Goal: Task Accomplishment & Management: Manage account settings

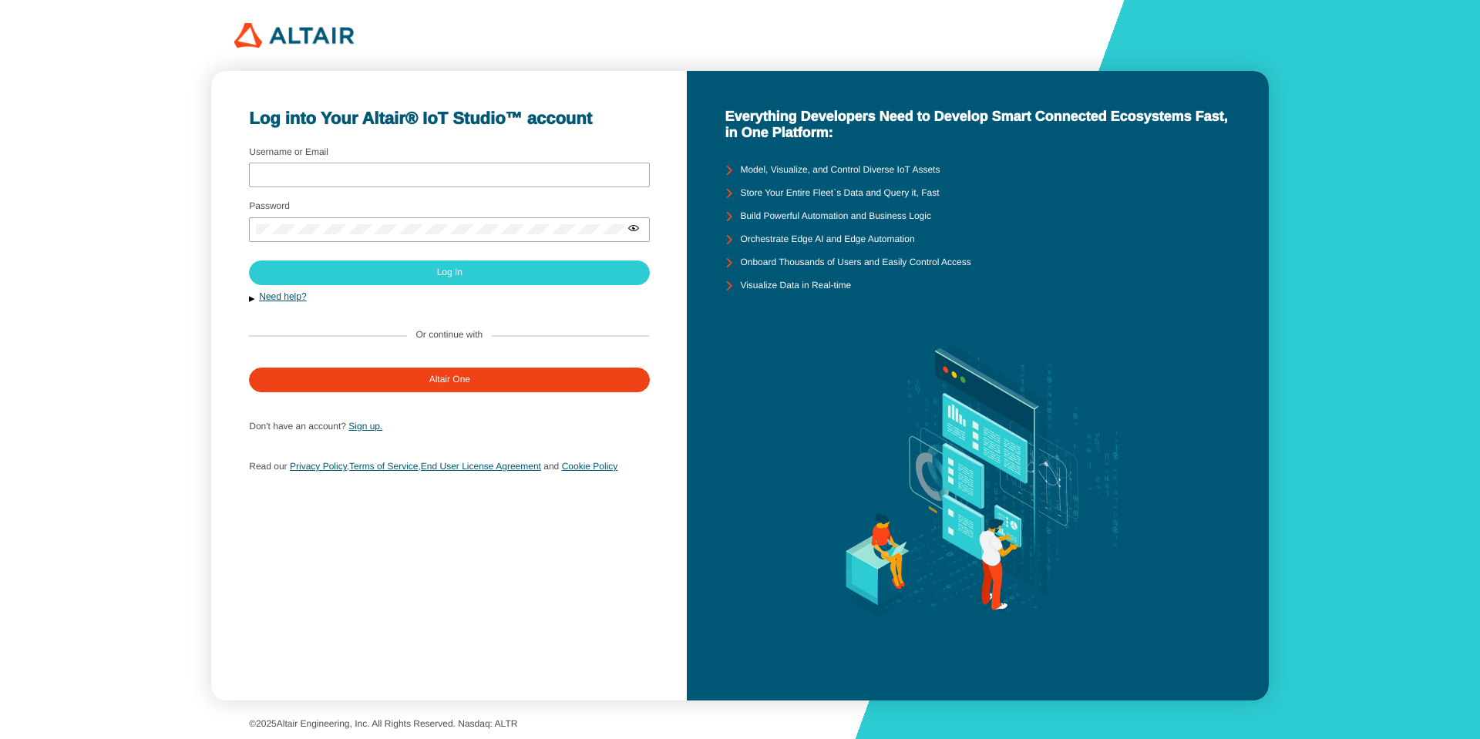
click at [331, 154] on div "Username or Email" at bounding box center [449, 170] width 401 height 42
click at [331, 164] on div at bounding box center [449, 175] width 401 height 25
click at [353, 172] on input "Username or Email" at bounding box center [449, 175] width 387 height 11
type input "arcoronado"
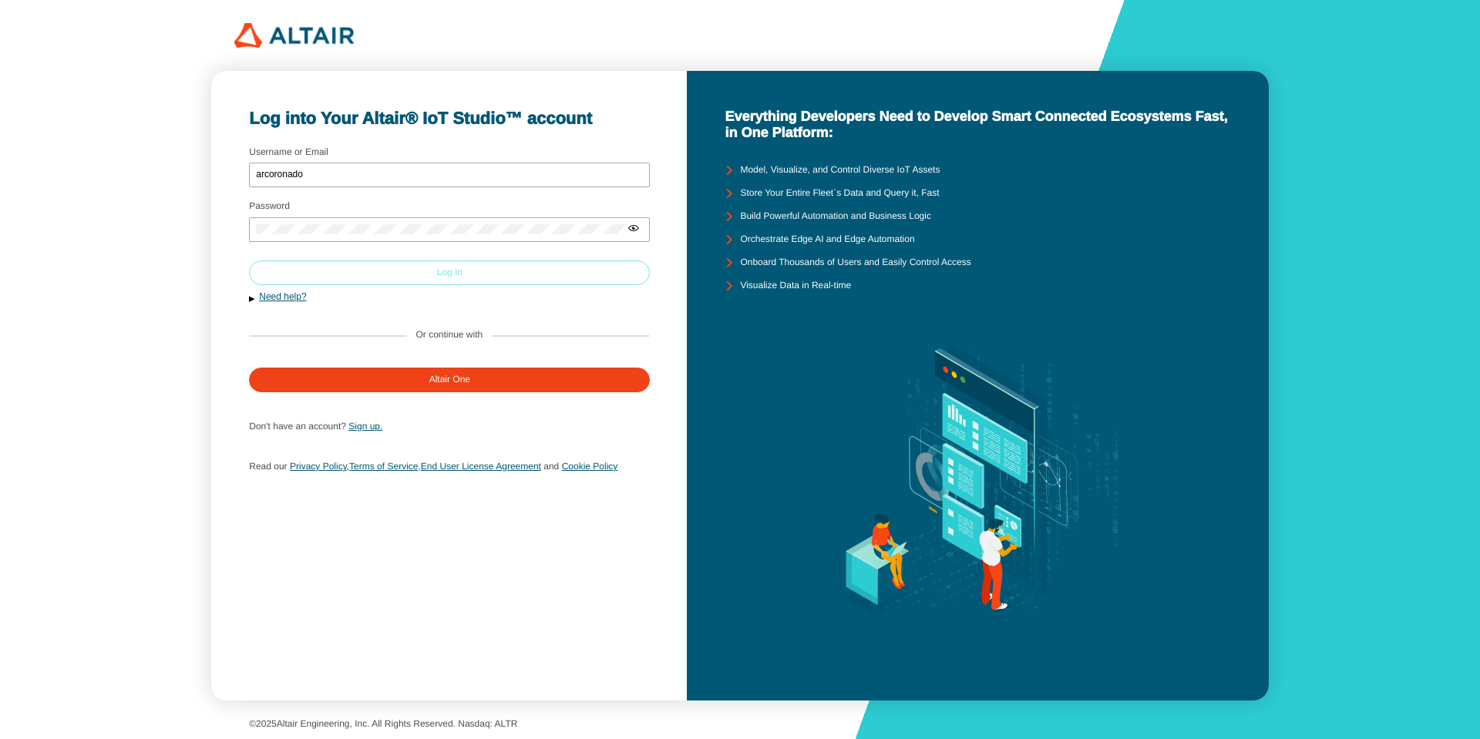
click at [479, 279] on paper-button "Log In" at bounding box center [449, 272] width 401 height 25
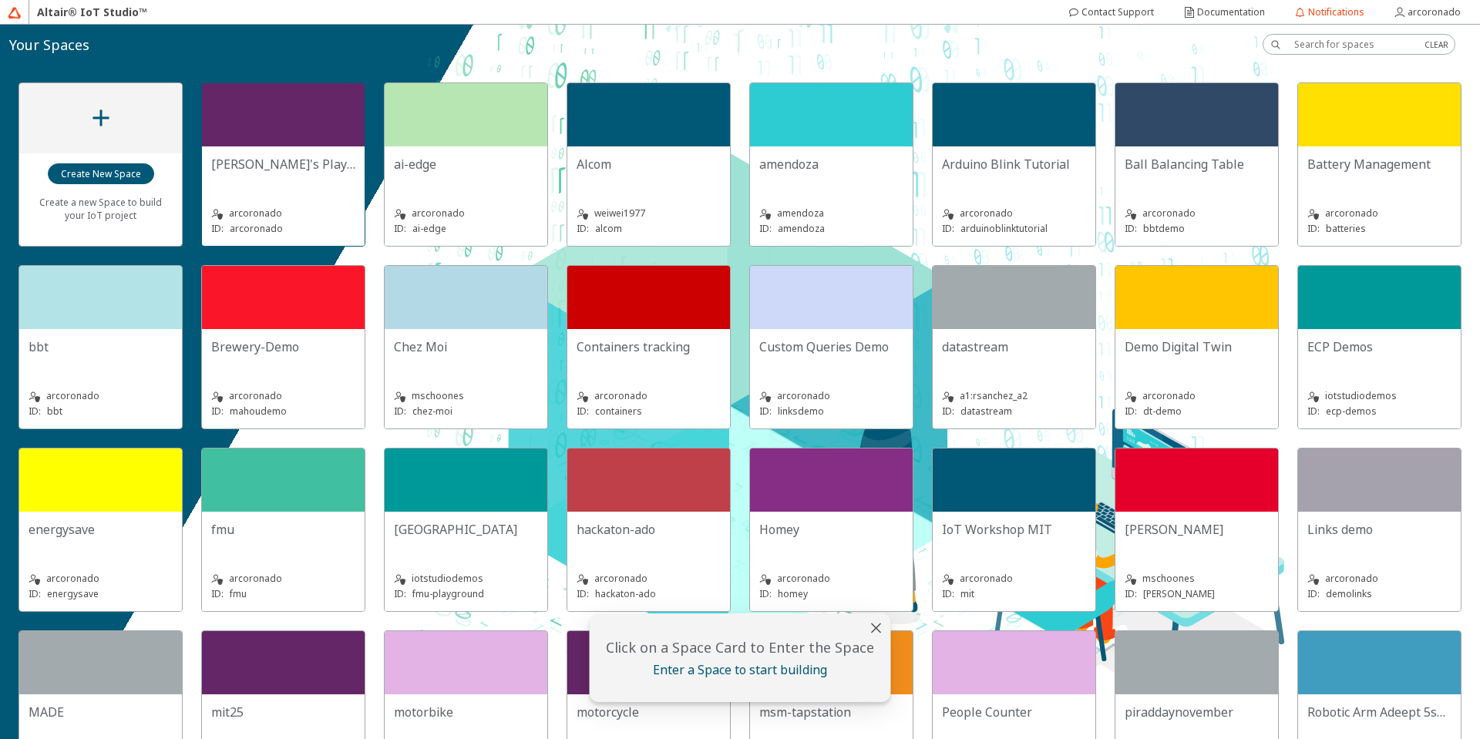
click at [291, 144] on div at bounding box center [283, 114] width 163 height 63
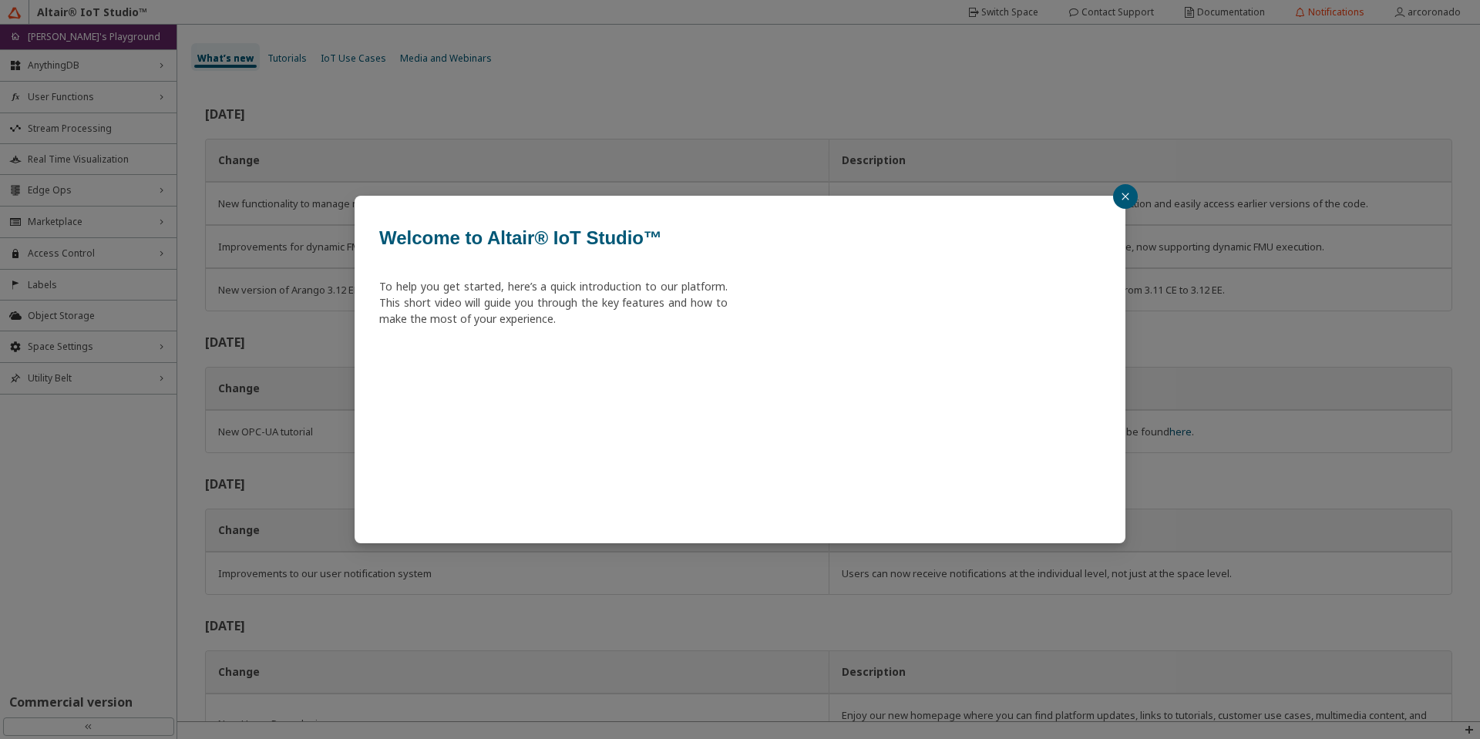
click at [1131, 190] on button "button" at bounding box center [1125, 196] width 25 height 25
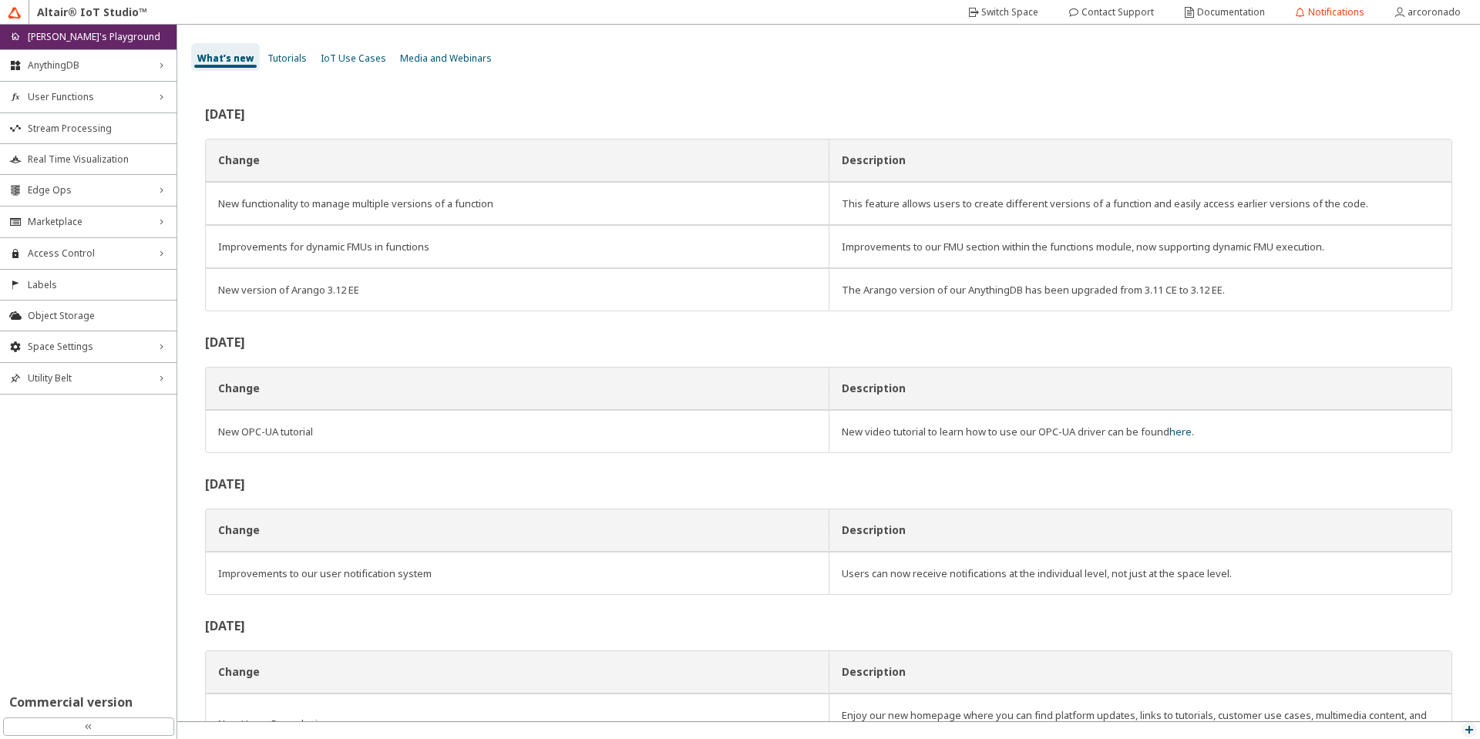
click at [1467, 729] on iron-icon at bounding box center [1469, 730] width 12 height 12
click at [1445, 714] on p "API Inspector" at bounding box center [1433, 709] width 92 height 13
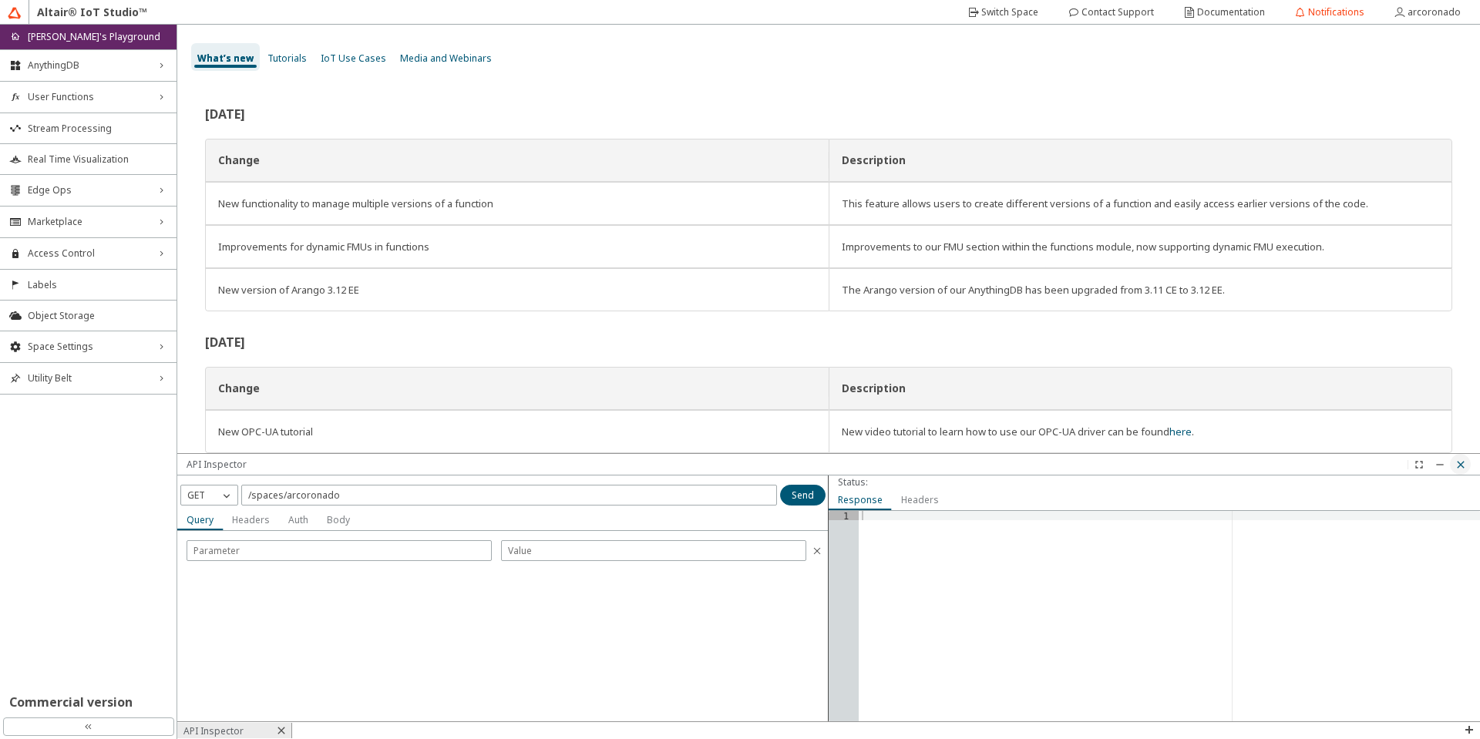
click at [1466, 462] on iron-icon at bounding box center [1460, 465] width 12 height 12
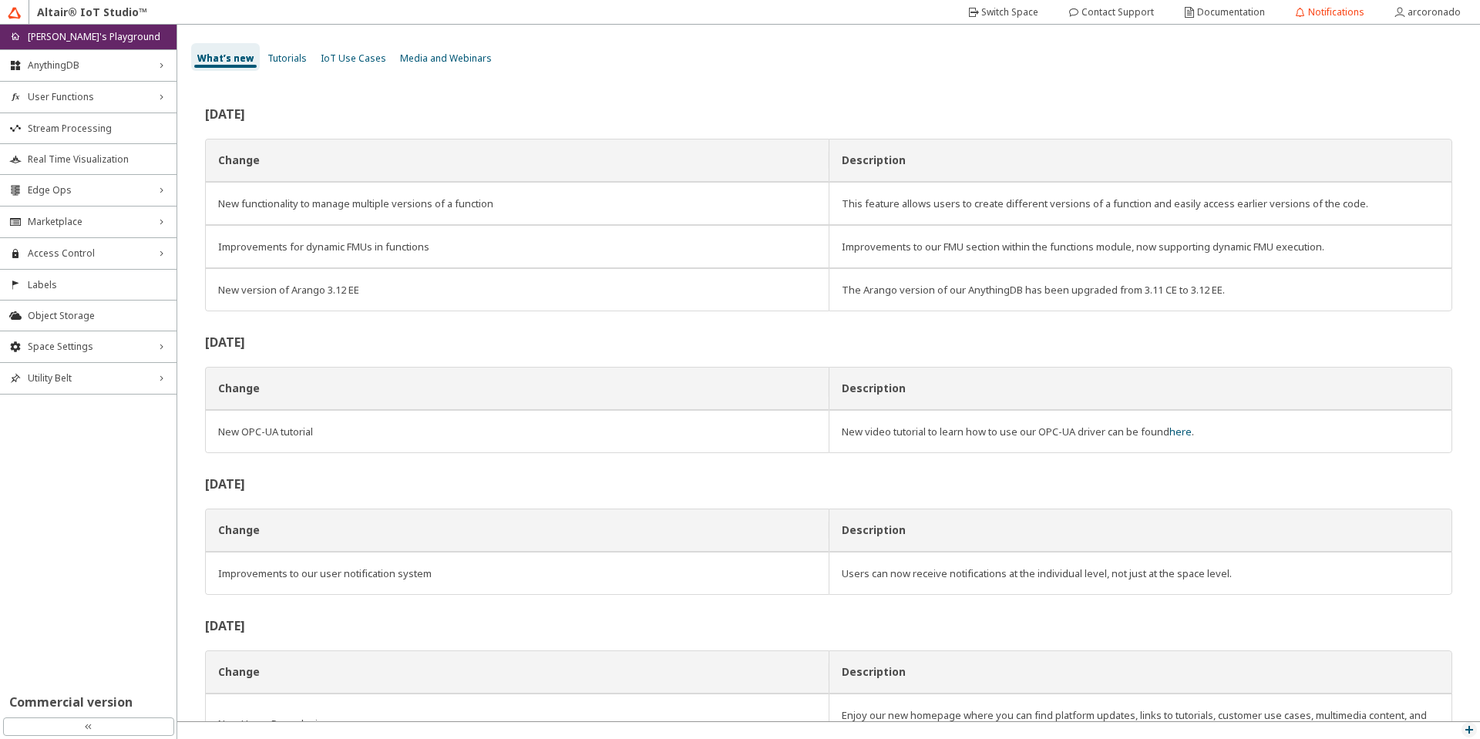
click at [1468, 734] on iron-icon at bounding box center [1469, 730] width 12 height 12
click at [1400, 668] on p "Function Log" at bounding box center [1433, 664] width 92 height 13
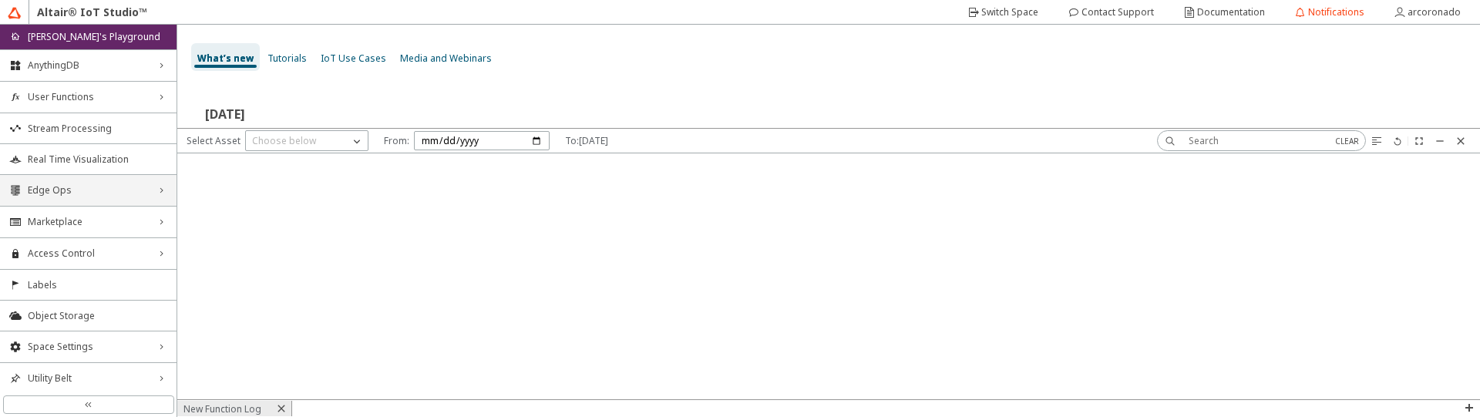
click at [133, 188] on span "Edge Ops" at bounding box center [88, 190] width 121 height 12
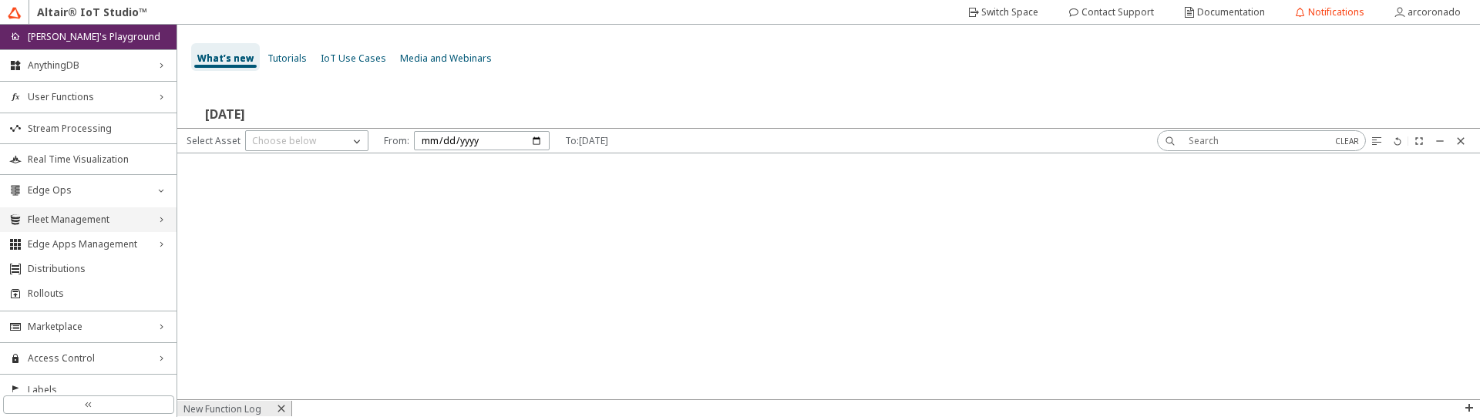
click at [129, 210] on div "Fleet Management right_chevron" at bounding box center [88, 219] width 176 height 25
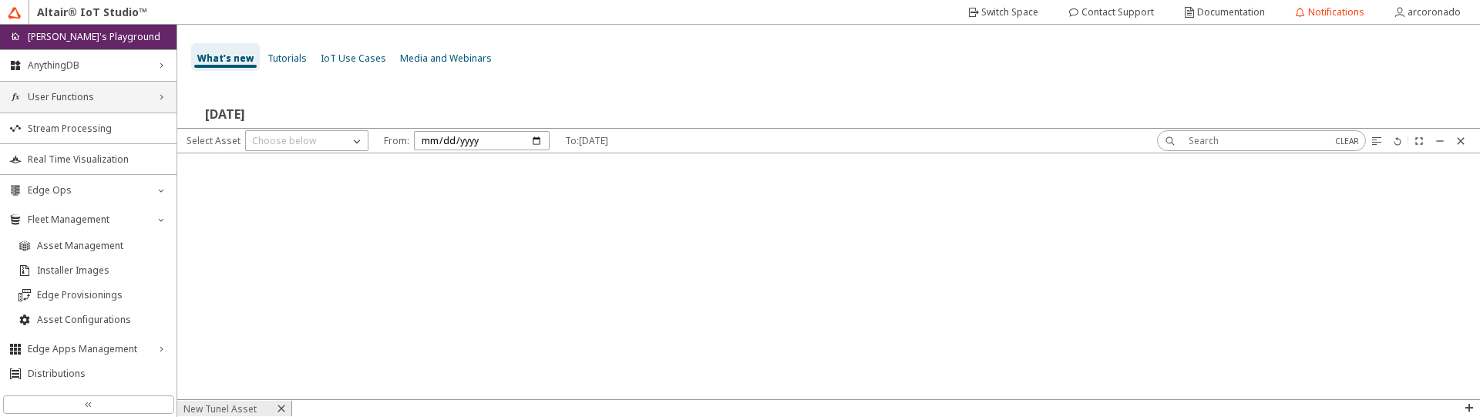
click at [116, 82] on div "User Functions right_chevron" at bounding box center [88, 97] width 176 height 31
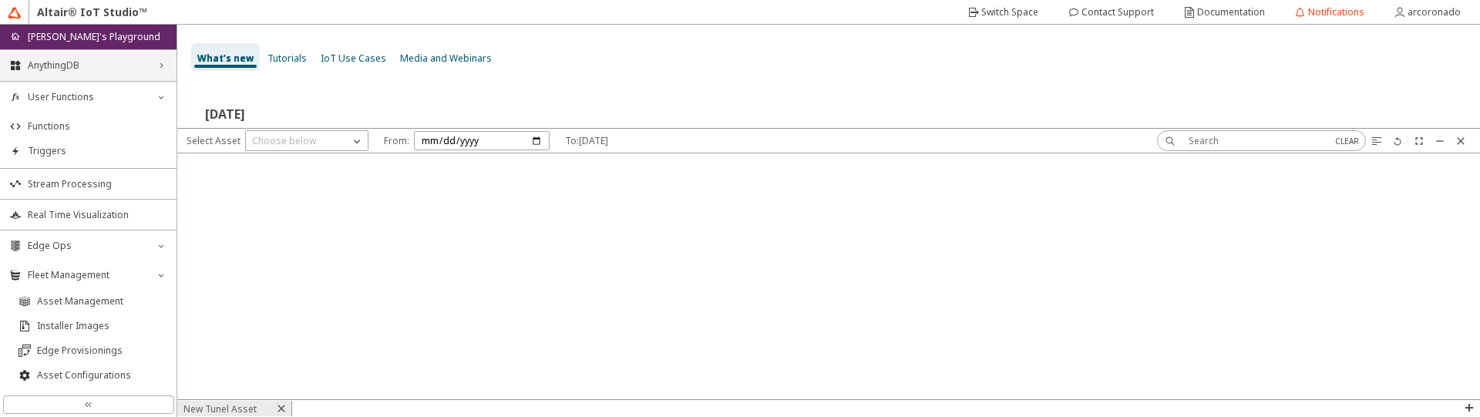
click at [116, 79] on div "AnythingDB right_chevron" at bounding box center [88, 65] width 176 height 31
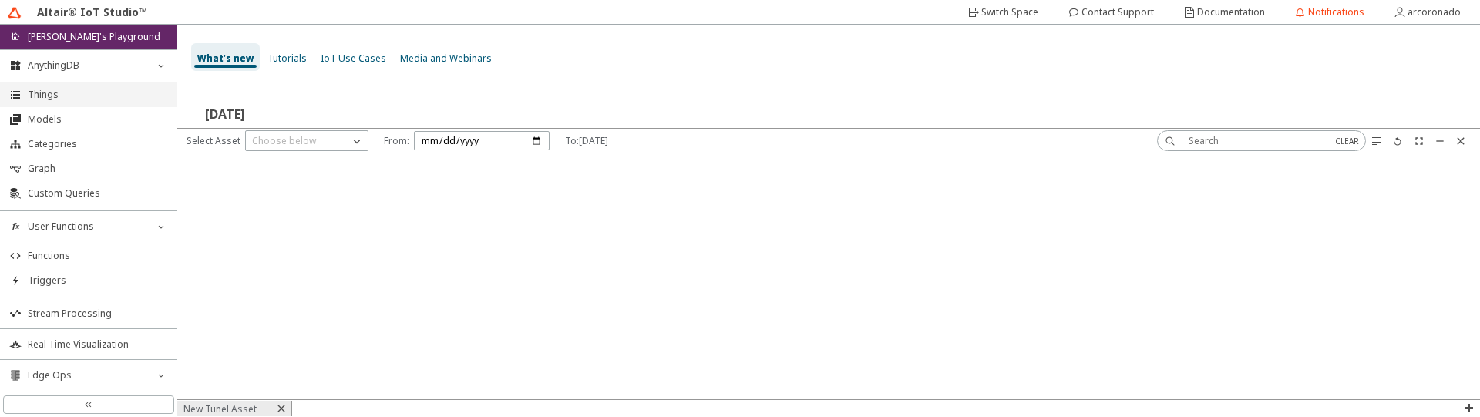
click at [116, 102] on li "Things" at bounding box center [88, 94] width 176 height 25
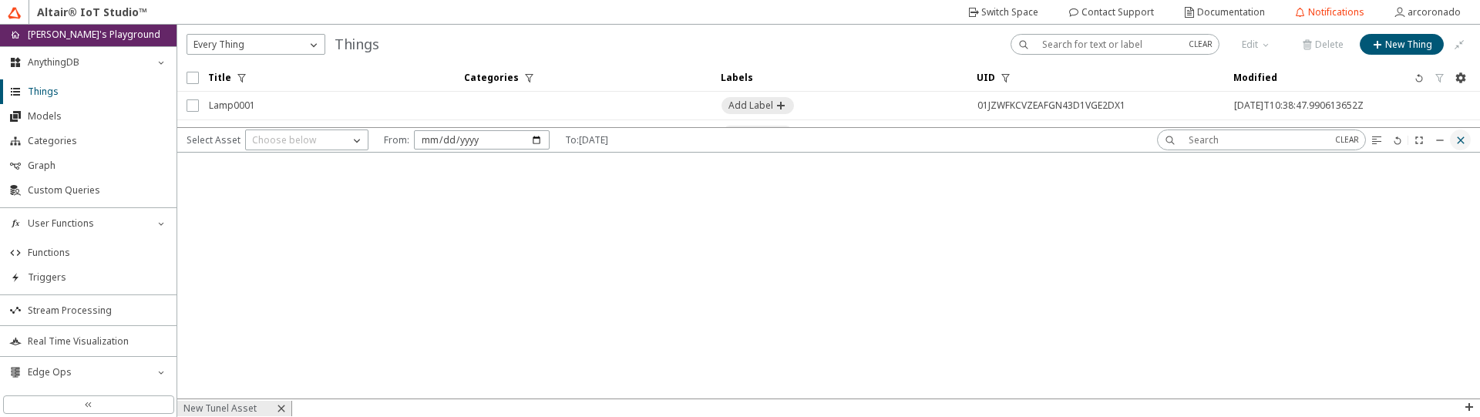
click at [1466, 143] on paper-button at bounding box center [1460, 139] width 21 height 21
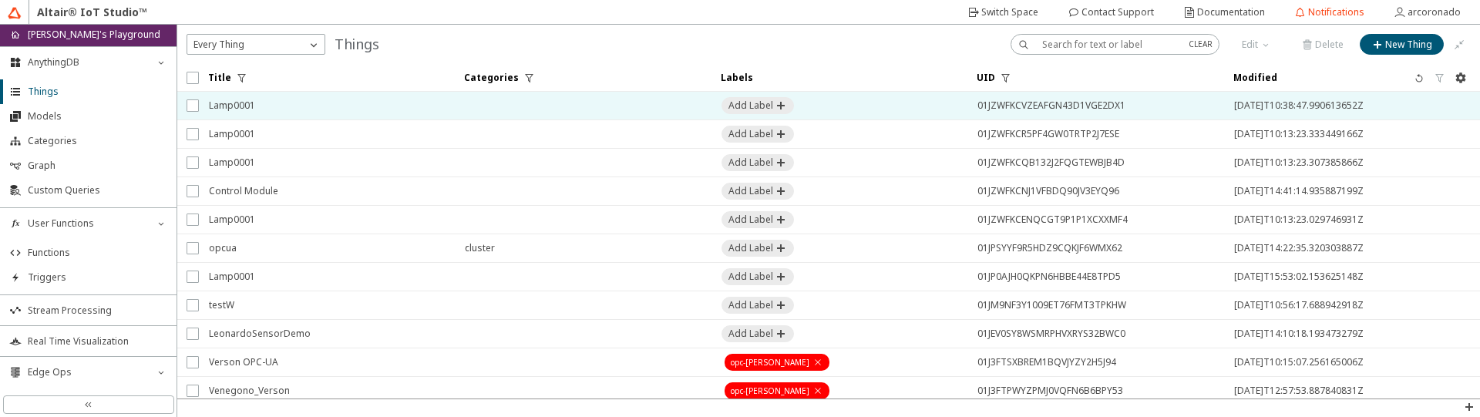
click at [416, 106] on span "Lamp0001" at bounding box center [327, 106] width 236 height 28
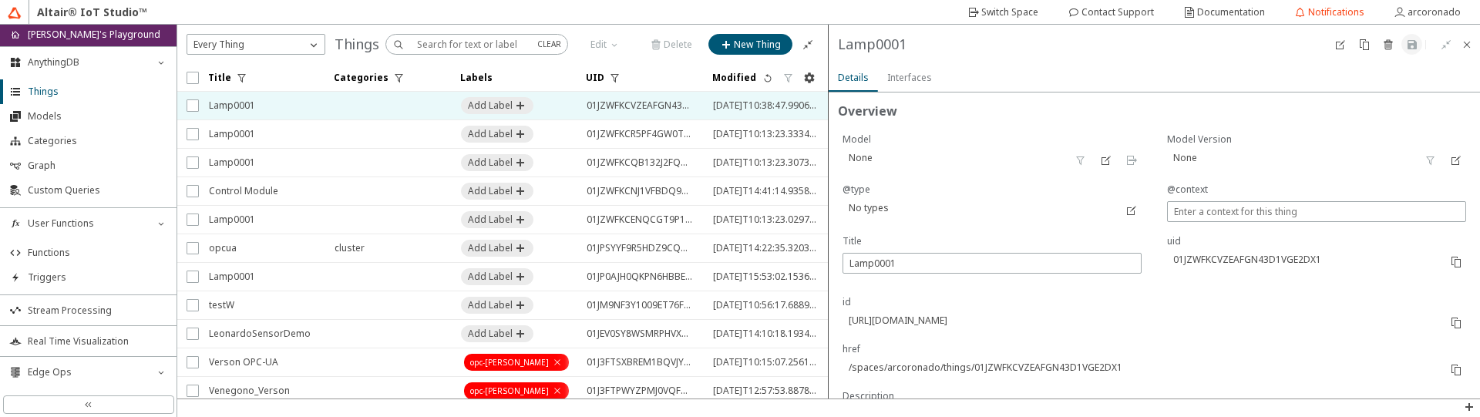
type input "Kubeconfig File:"
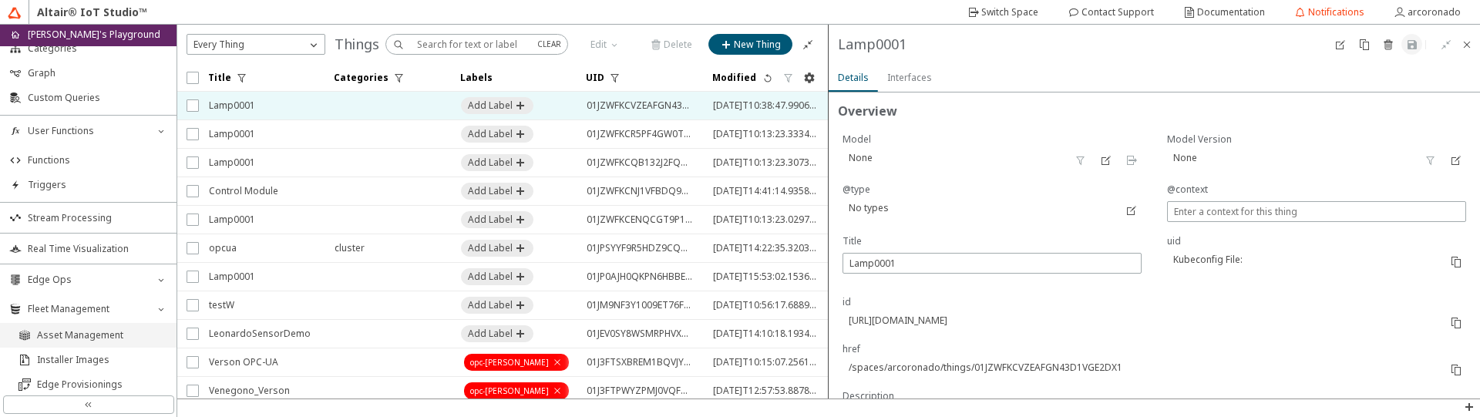
click at [90, 336] on span "Asset Management" at bounding box center [102, 335] width 130 height 12
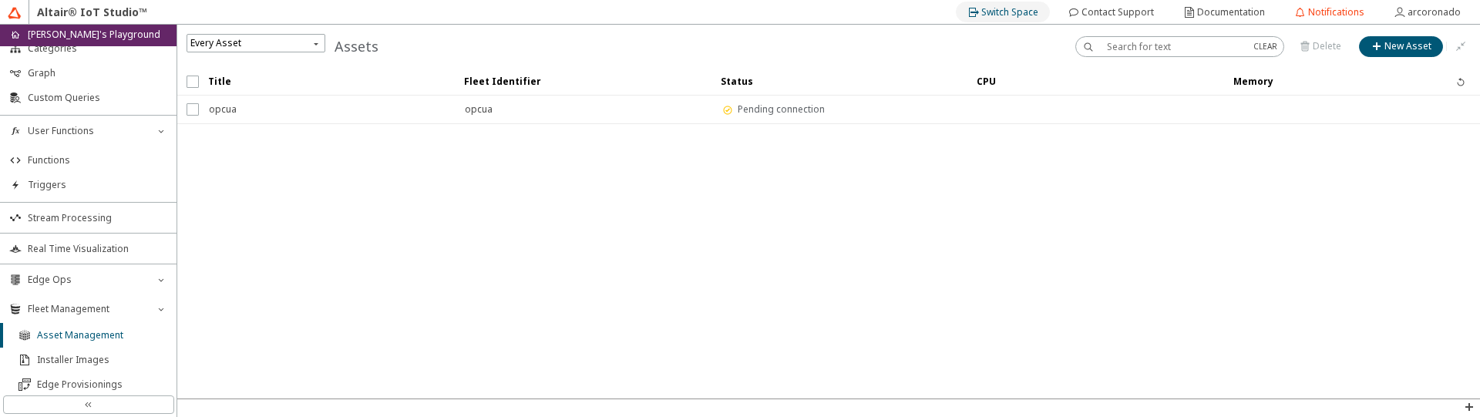
click at [0, 0] on slot "Switch Space" at bounding box center [0, 0] width 0 height 0
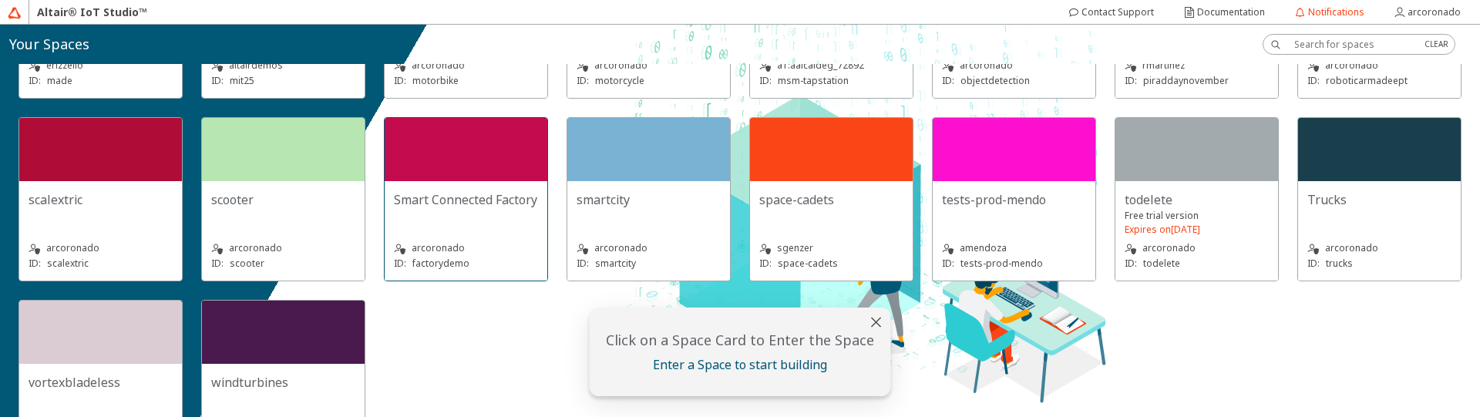
scroll to position [740, 0]
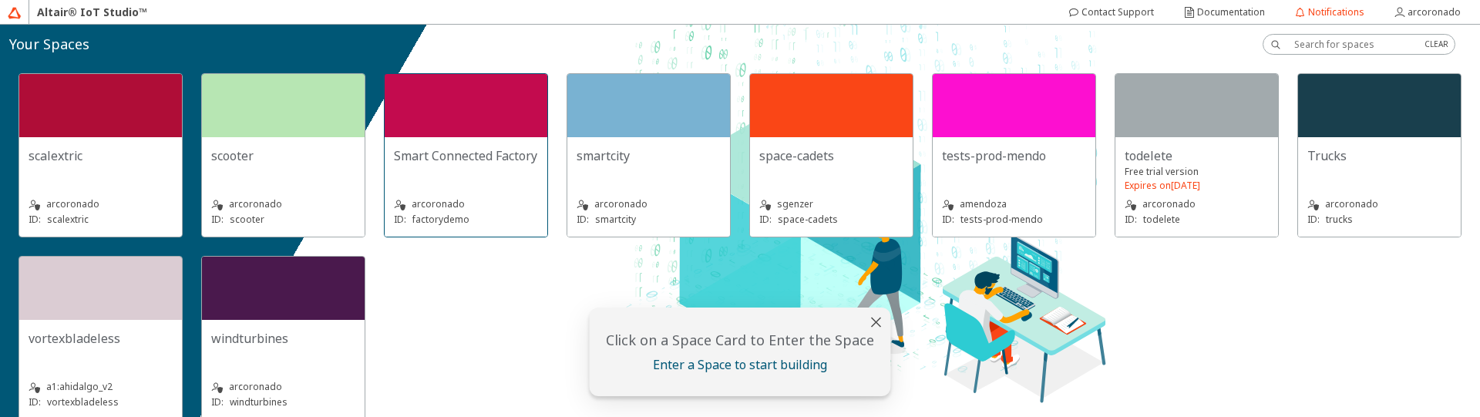
click at [547, 112] on div at bounding box center [466, 105] width 163 height 63
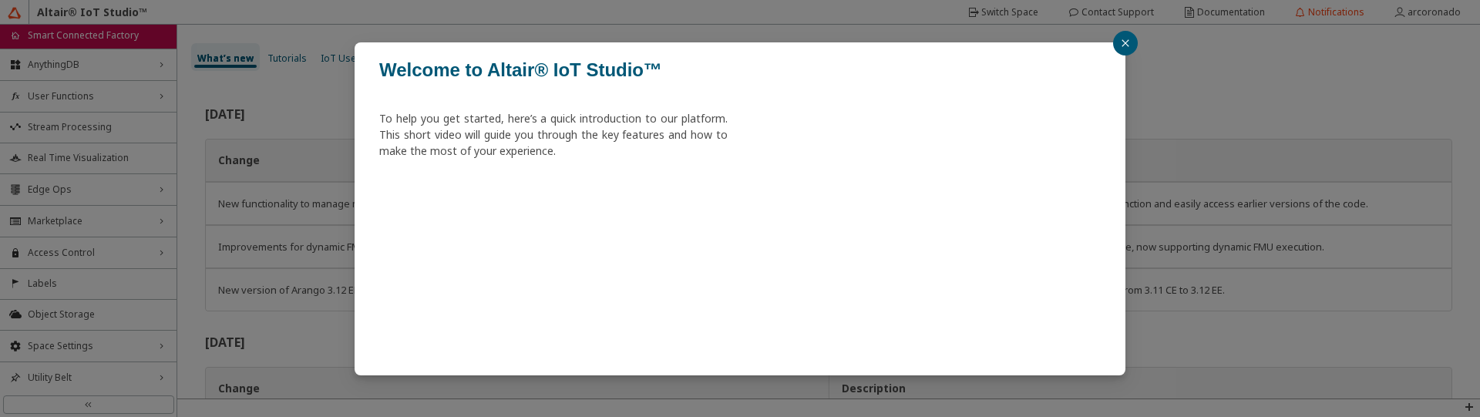
click at [1121, 42] on icon "close" at bounding box center [1124, 43] width 9 height 9
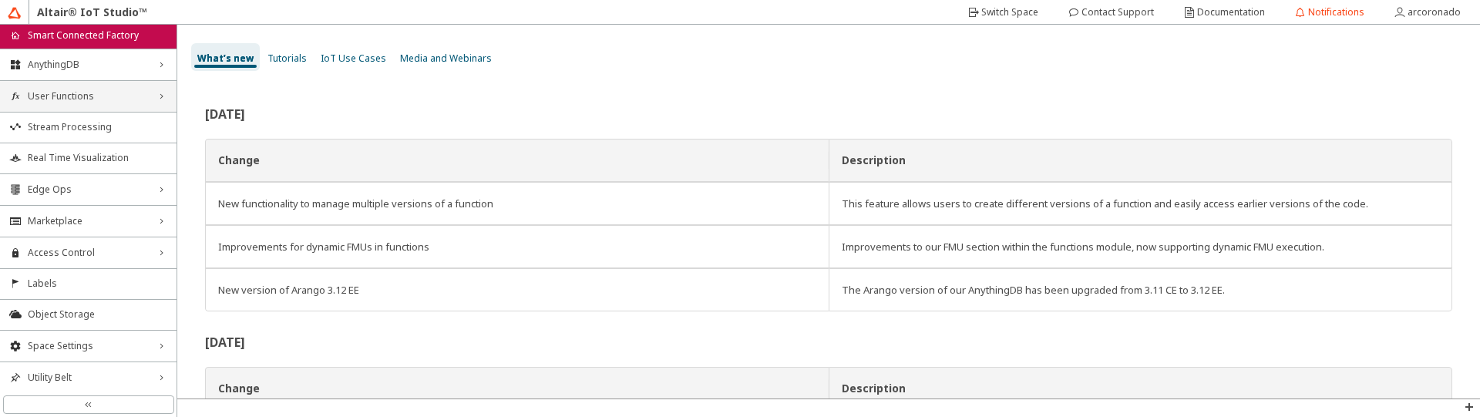
click at [91, 99] on span "User Functions" at bounding box center [88, 96] width 121 height 12
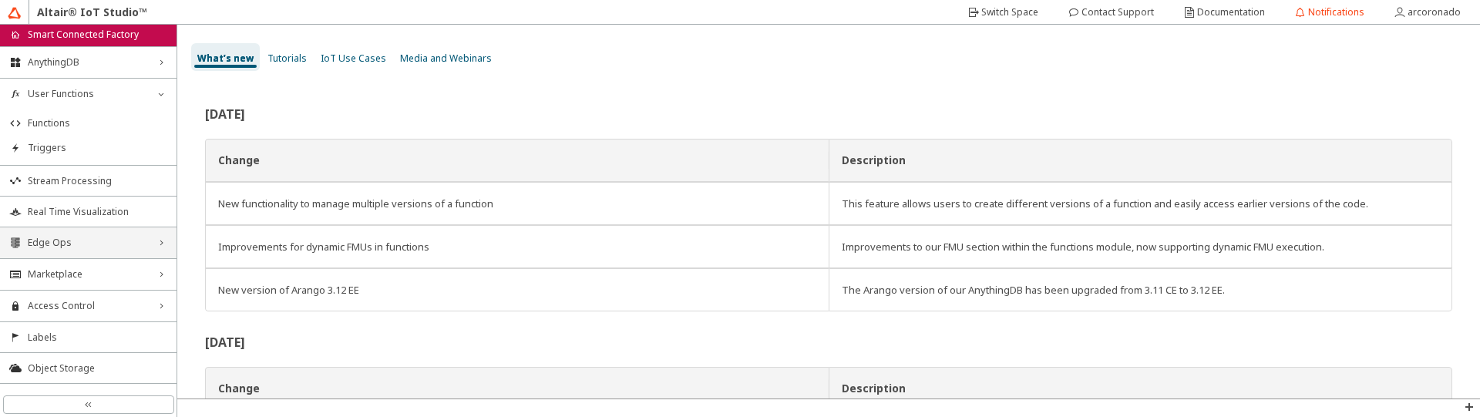
click at [76, 248] on span "Edge Ops" at bounding box center [88, 243] width 121 height 12
click at [77, 273] on span "Fleet Management" at bounding box center [88, 272] width 121 height 12
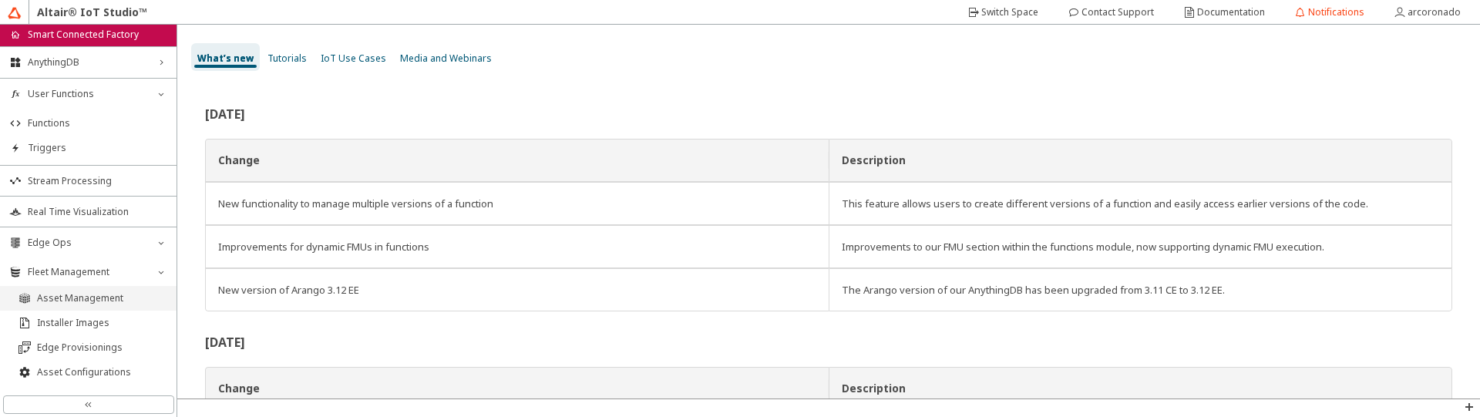
click at [65, 306] on li "Asset Management" at bounding box center [88, 298] width 176 height 25
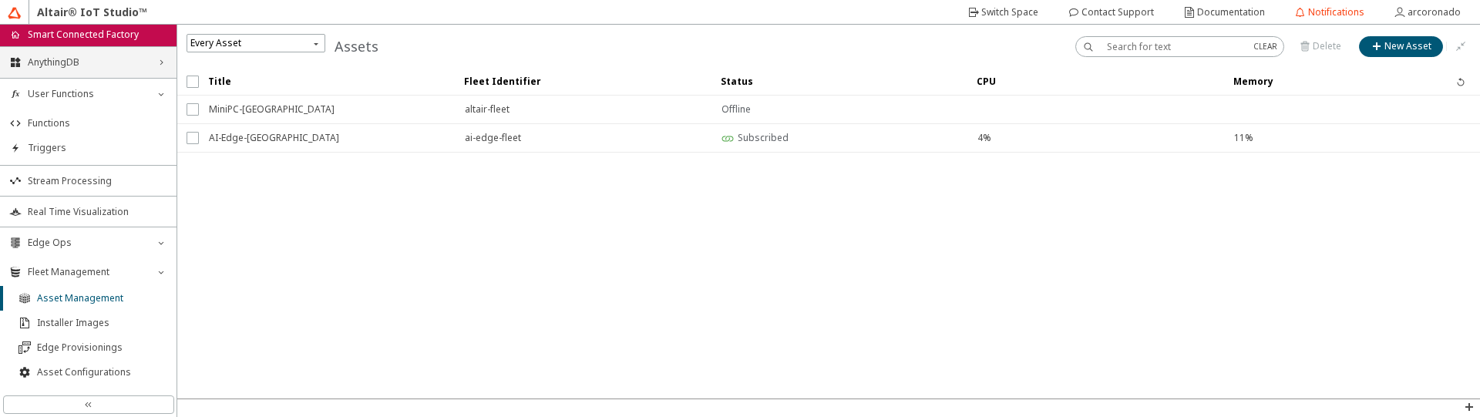
click at [75, 65] on span "AnythingDB" at bounding box center [88, 62] width 121 height 12
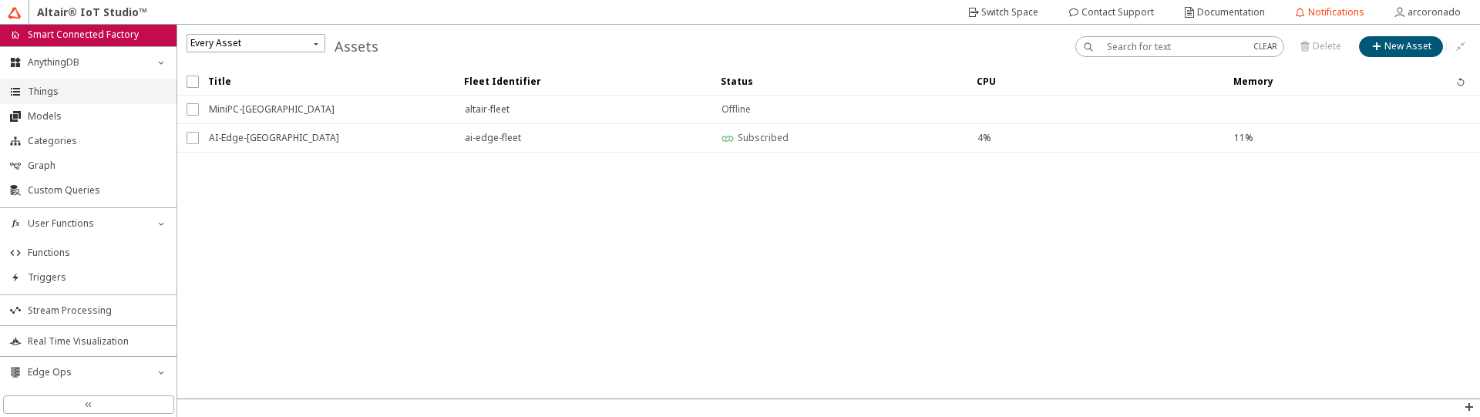
click at [75, 82] on li "Things" at bounding box center [88, 91] width 176 height 25
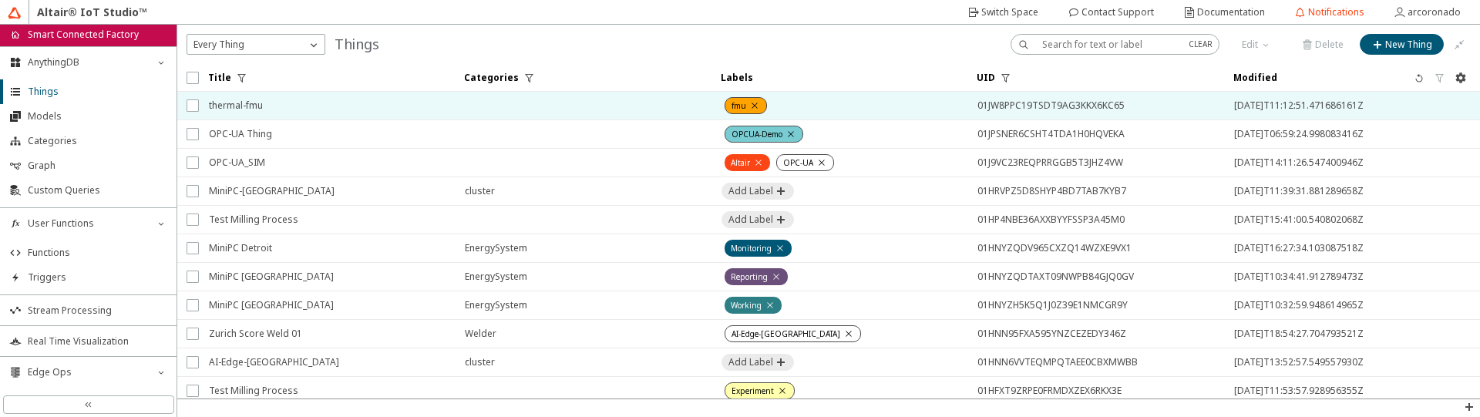
click at [286, 105] on span "thermal-fmu" at bounding box center [327, 106] width 236 height 28
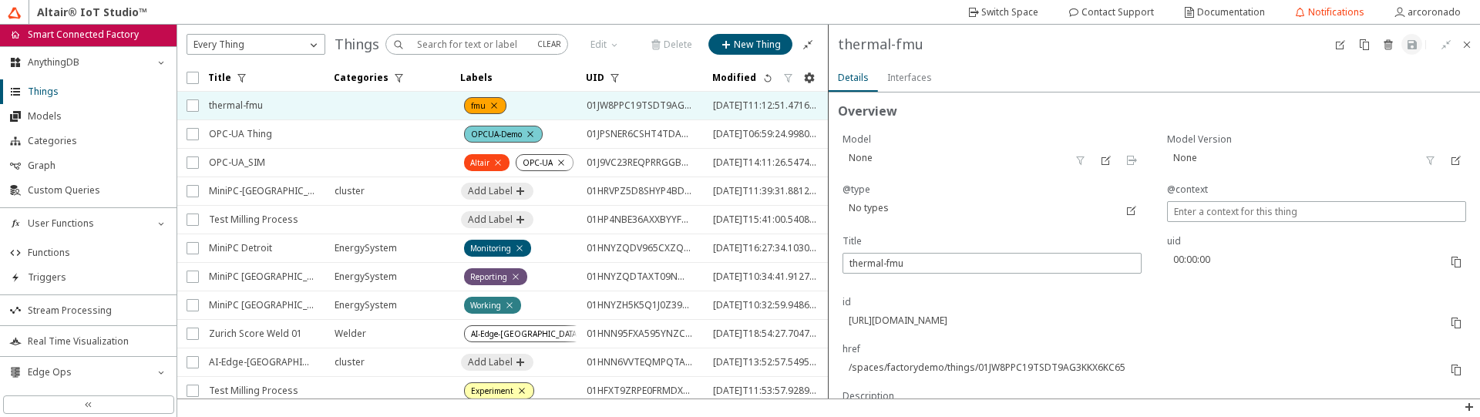
type input "0h 10m 51s"
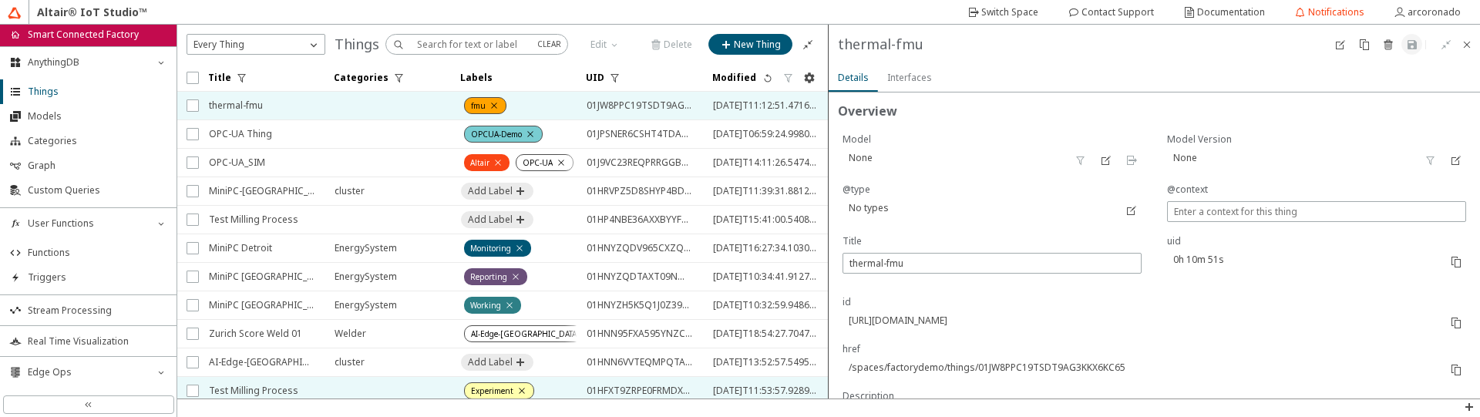
type input "Tunel Status:"
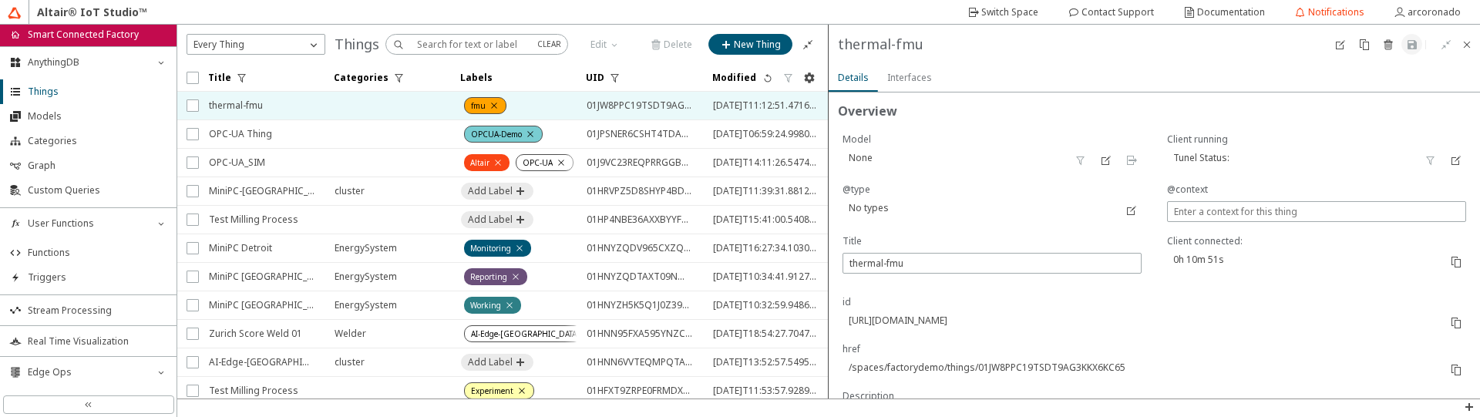
type input "Running"
